Goal: Information Seeking & Learning: Find specific fact

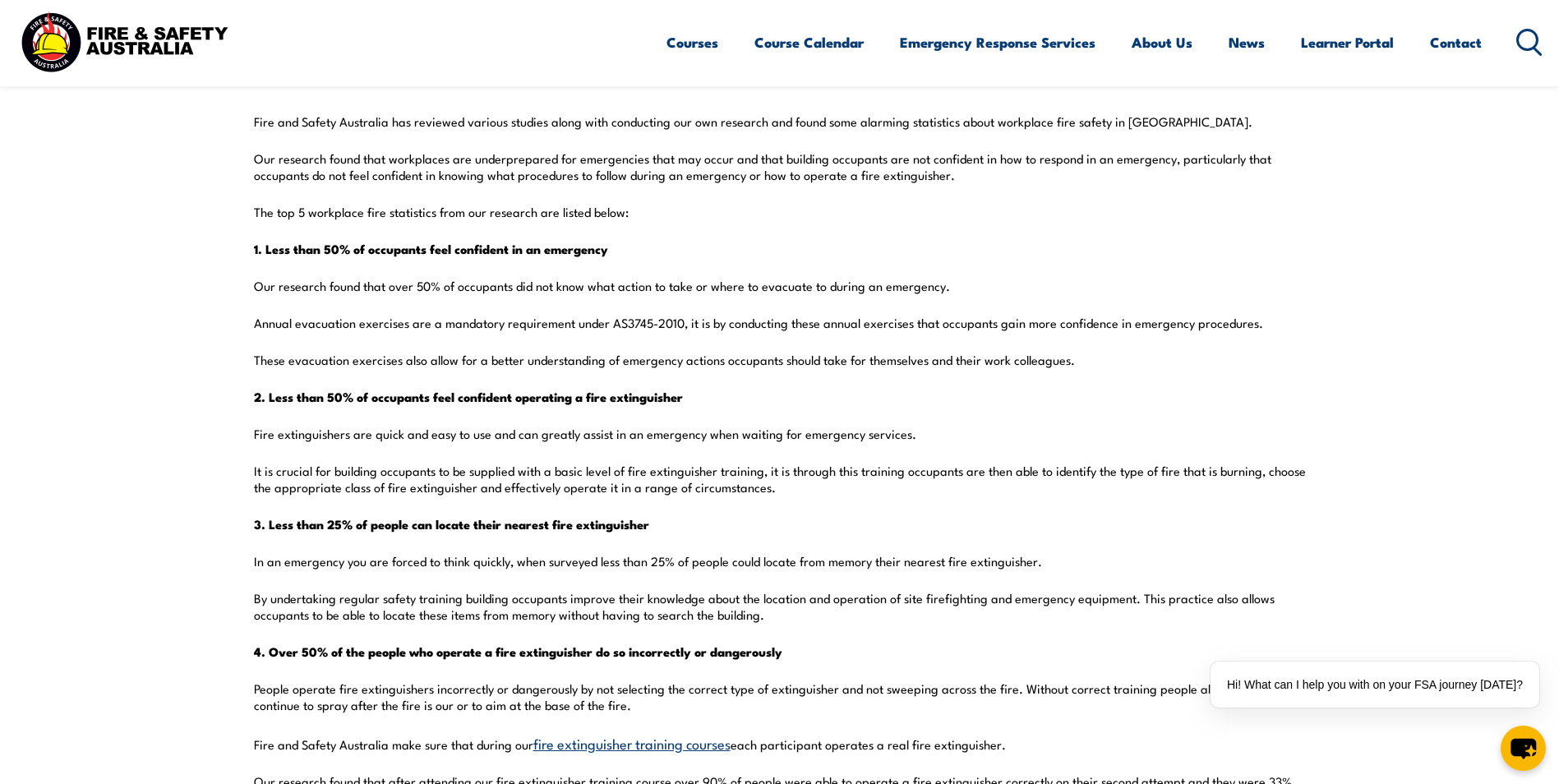
scroll to position [493, 0]
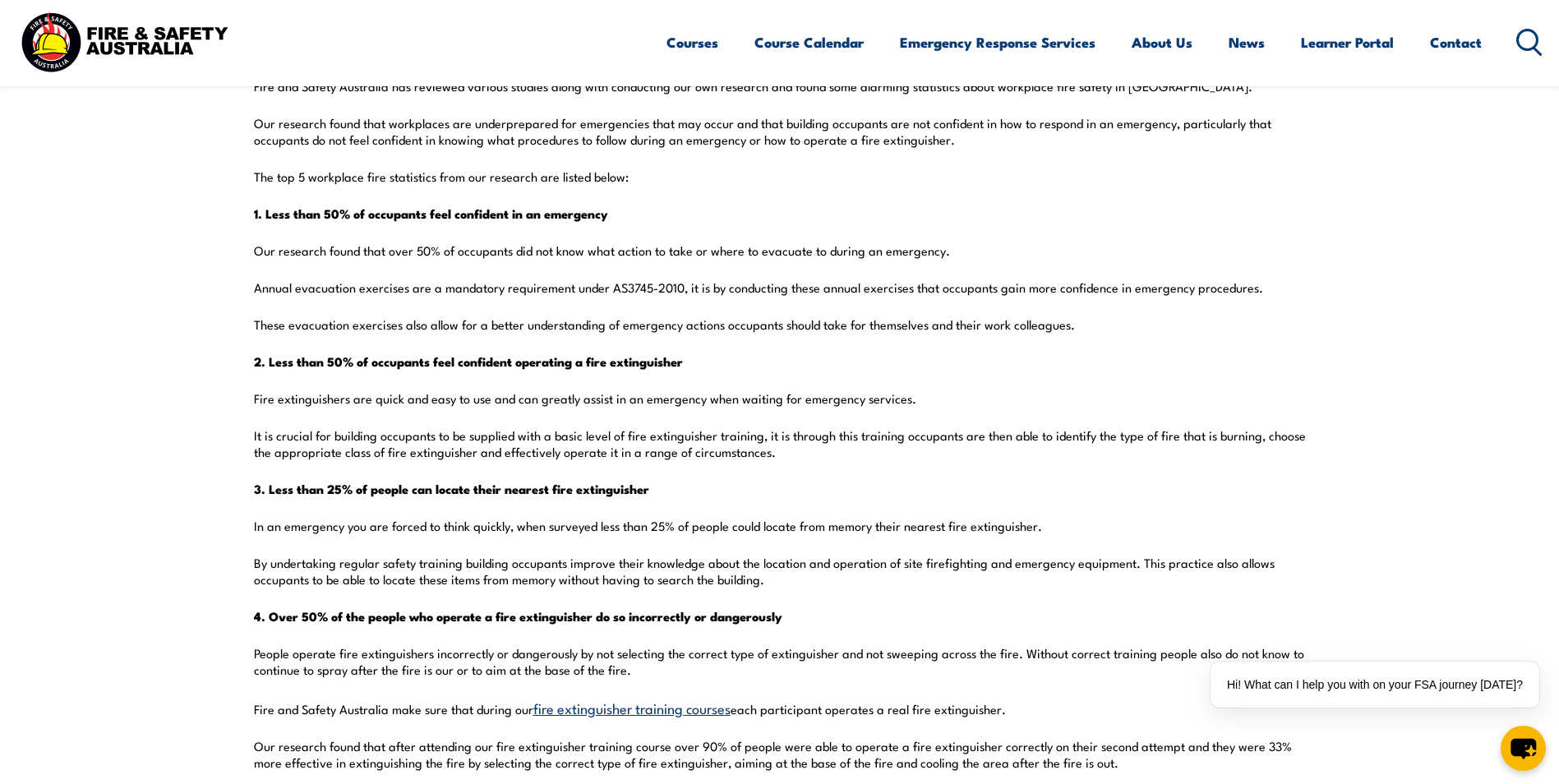
click at [783, 617] on strong "4. Over 50% of the people who operate a fire extinguisher do so incorrectly or …" at bounding box center [518, 616] width 528 height 19
click at [783, 616] on strong "4. Over 50% of the people who operate a fire extinguisher do so incorrectly or …" at bounding box center [518, 616] width 528 height 19
click at [793, 615] on p "4. Over 50% of the people who operate a fire extinguisher do so incorrectly or …" at bounding box center [779, 616] width 1052 height 17
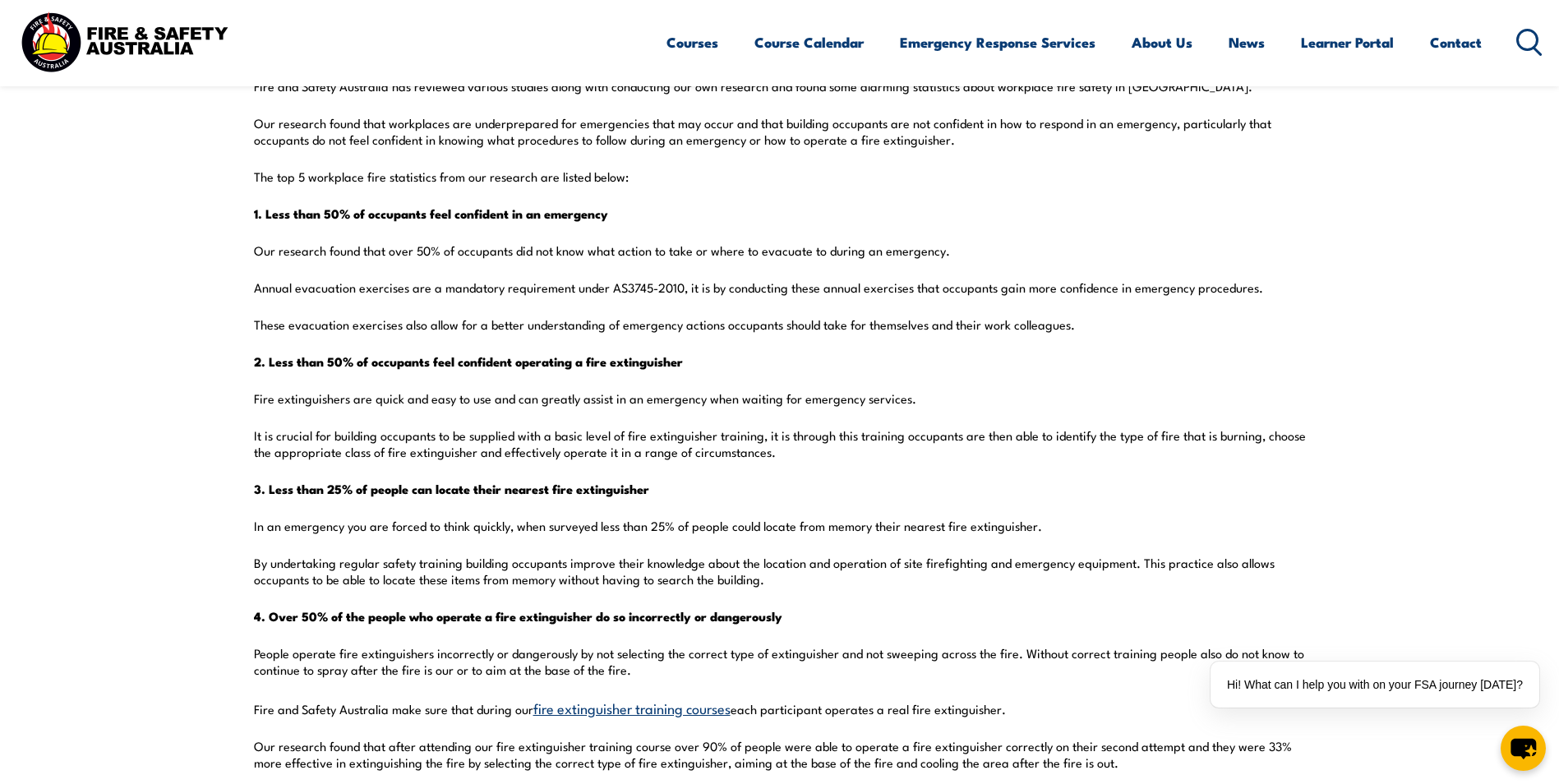
click at [783, 617] on strong "4. Over 50% of the people who operate a fire extinguisher do so incorrectly or …" at bounding box center [518, 616] width 528 height 19
